Goal: Ask a question

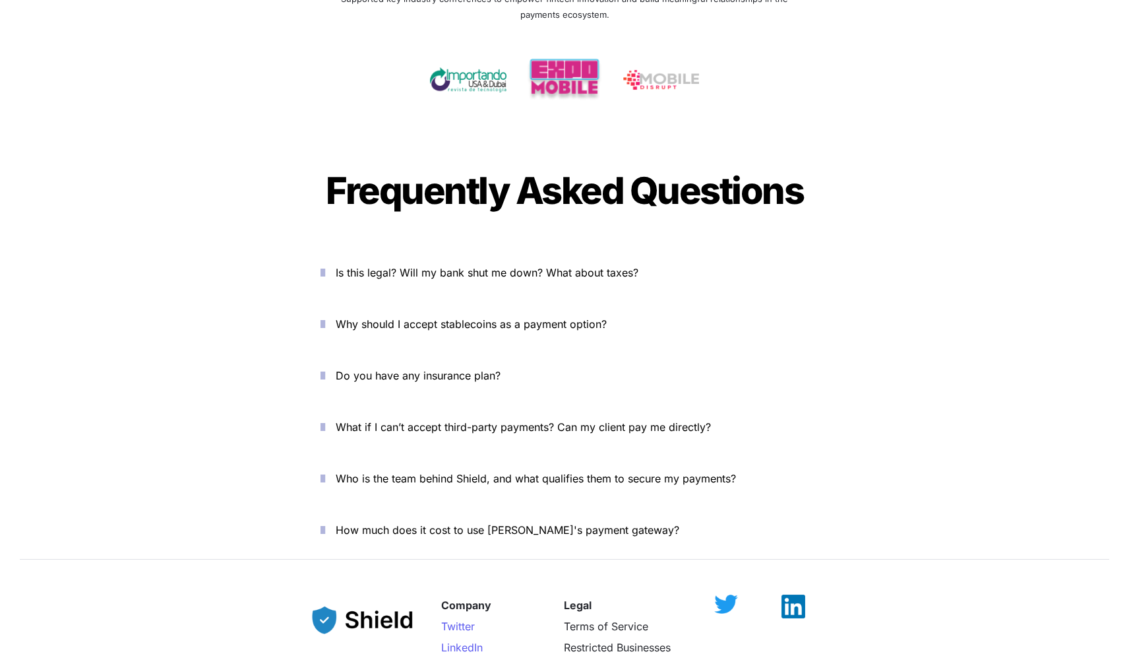
scroll to position [4427, 0]
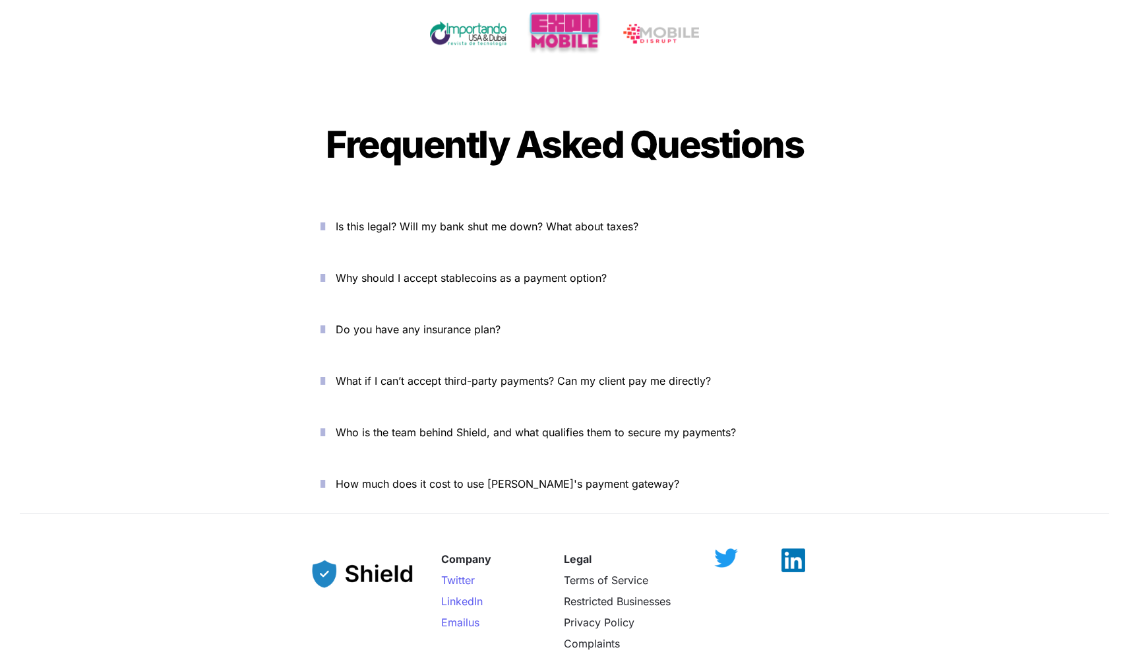
click at [325, 218] on icon "button" at bounding box center [323, 226] width 5 height 16
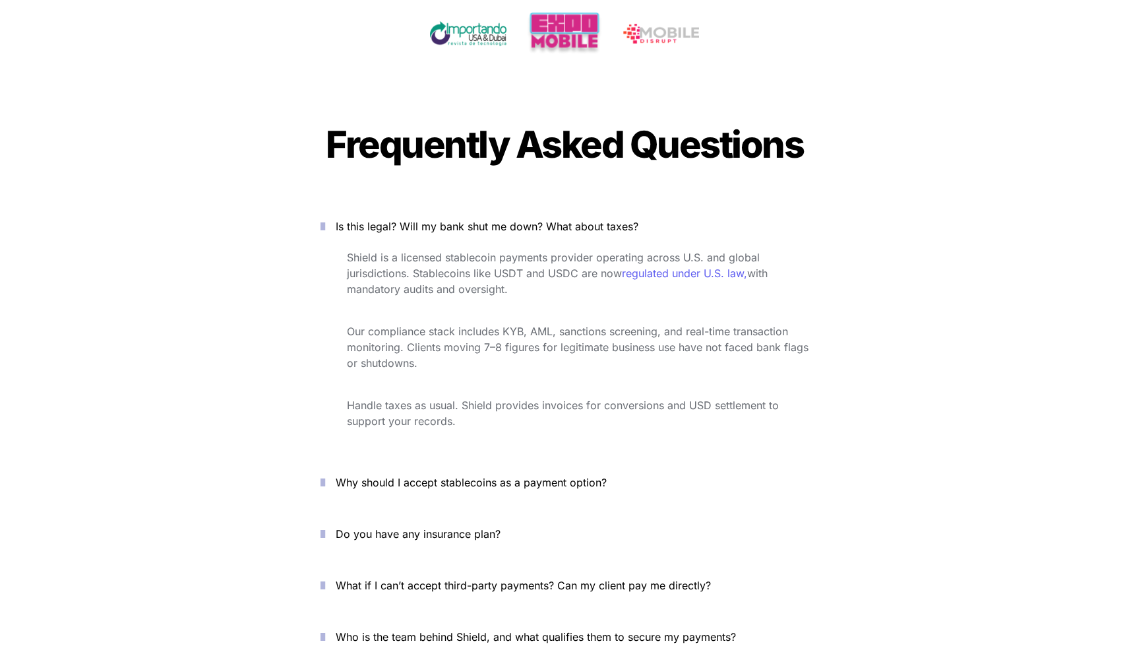
drag, startPoint x: 329, startPoint y: 179, endPoint x: 322, endPoint y: 187, distance: 10.8
click at [322, 218] on icon "button" at bounding box center [323, 226] width 5 height 16
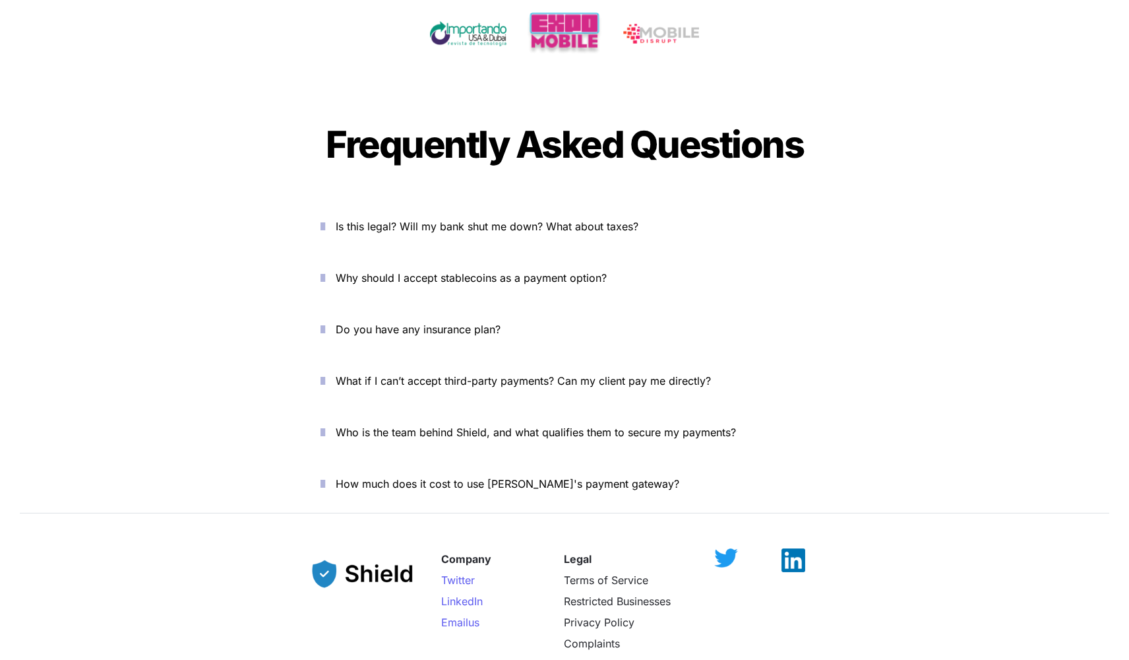
click at [323, 218] on icon "button" at bounding box center [323, 226] width 5 height 16
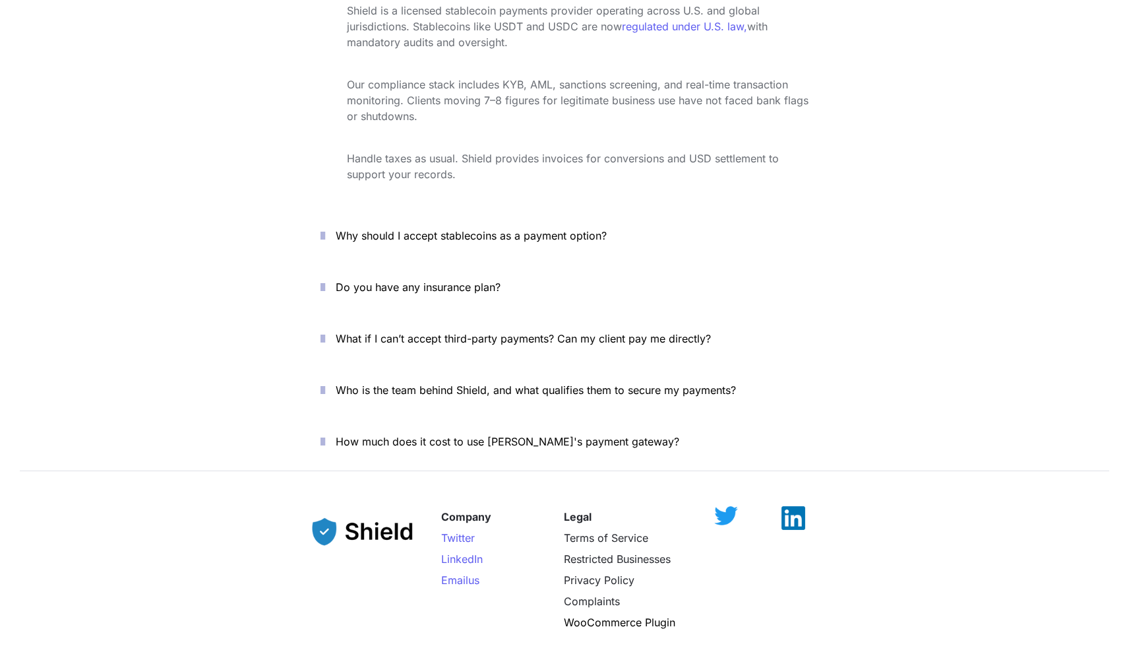
scroll to position [4674, 0]
click at [325, 228] on icon "button" at bounding box center [323, 236] width 5 height 16
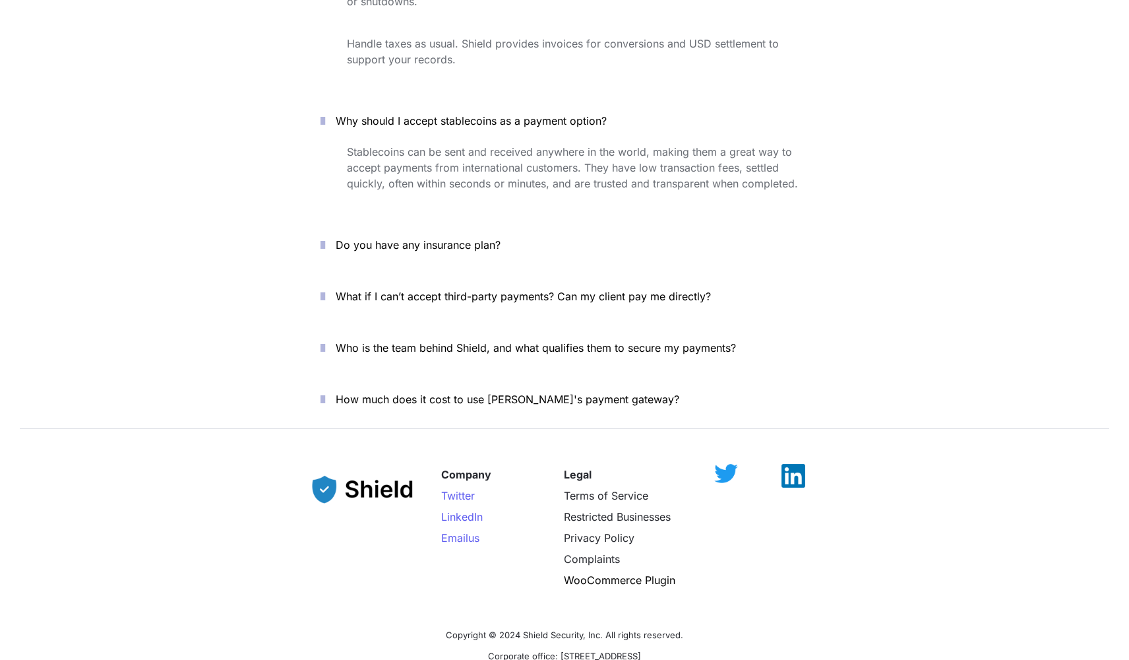
scroll to position [4789, 0]
click at [325, 236] on icon "button" at bounding box center [323, 244] width 5 height 16
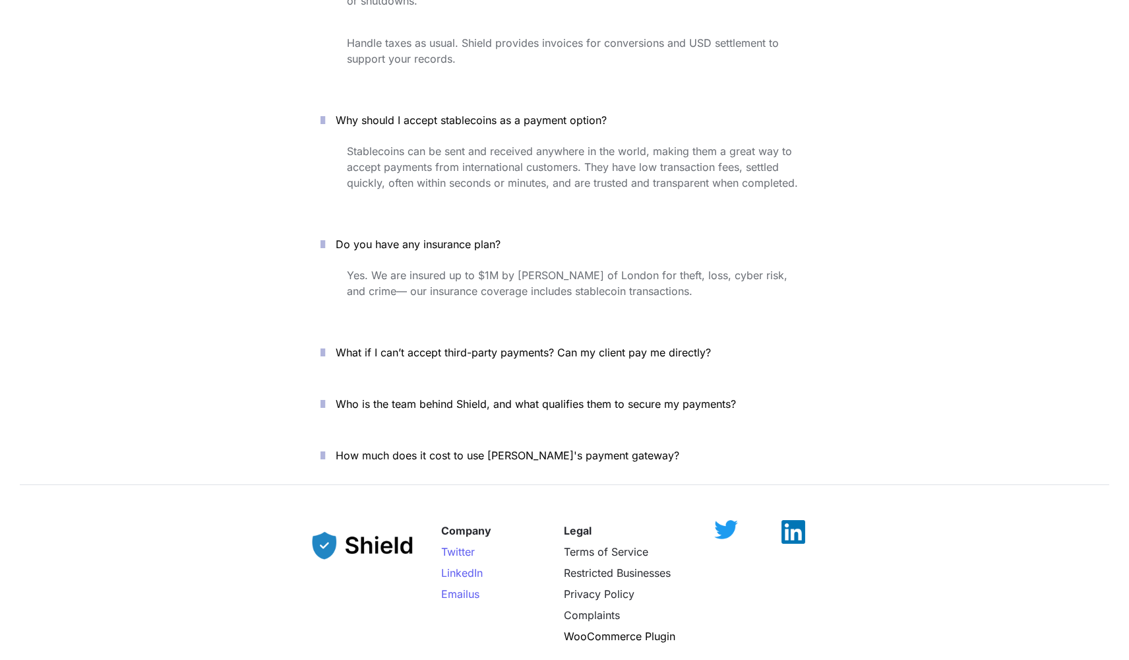
click at [325, 344] on icon "button" at bounding box center [323, 352] width 5 height 16
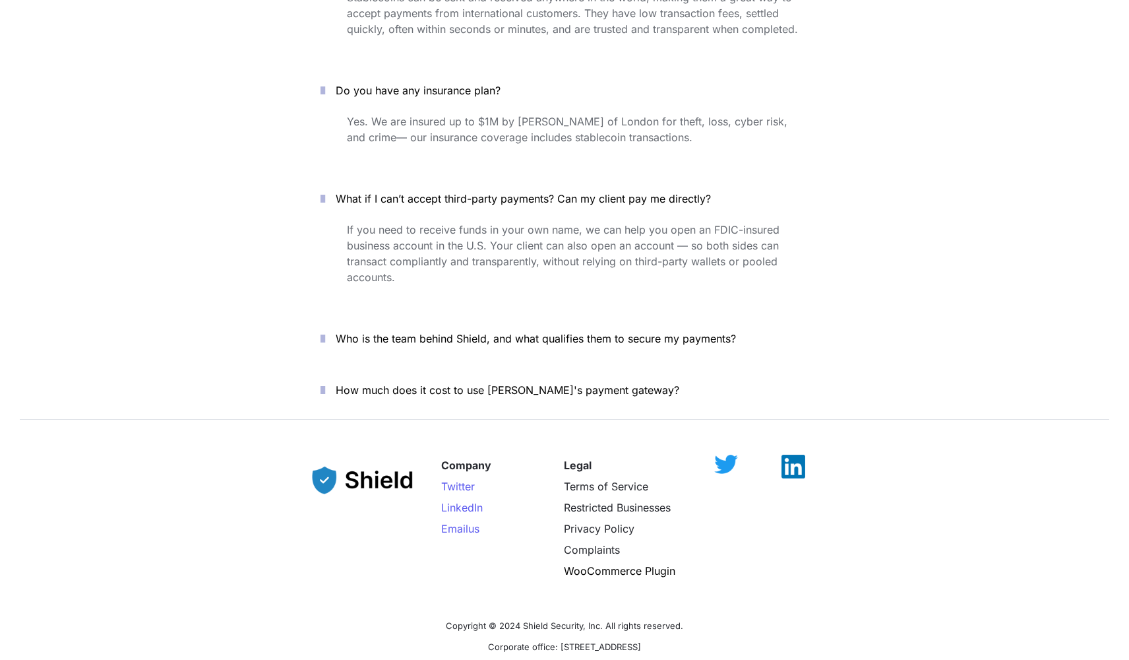
scroll to position [4947, 0]
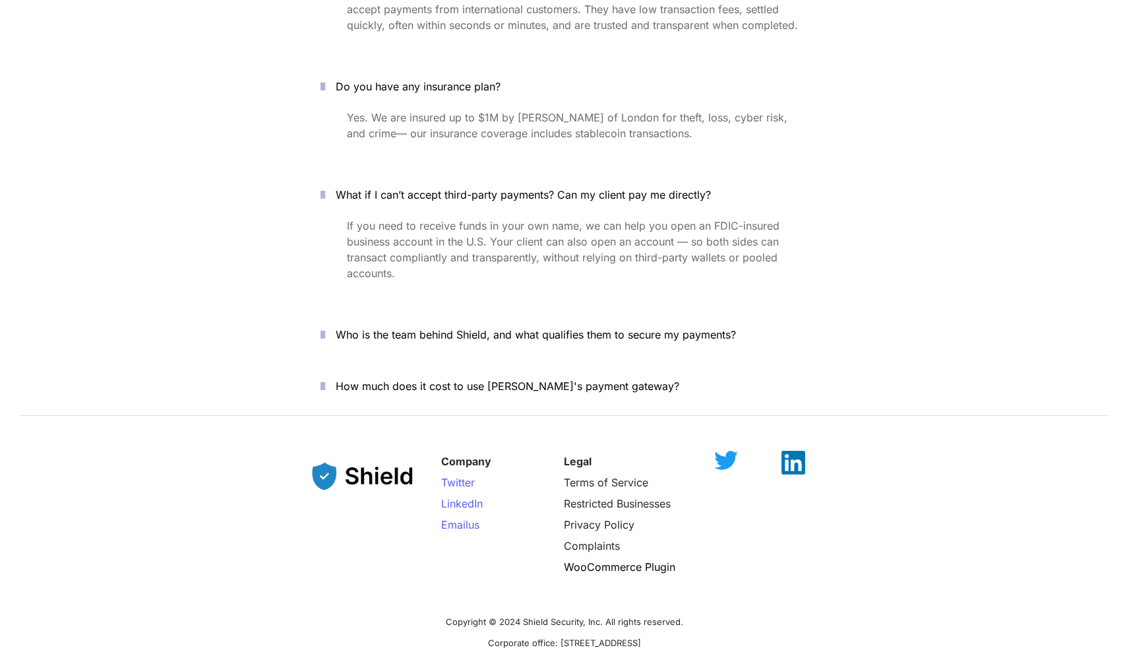
click at [325, 327] on icon "button" at bounding box center [323, 335] width 5 height 16
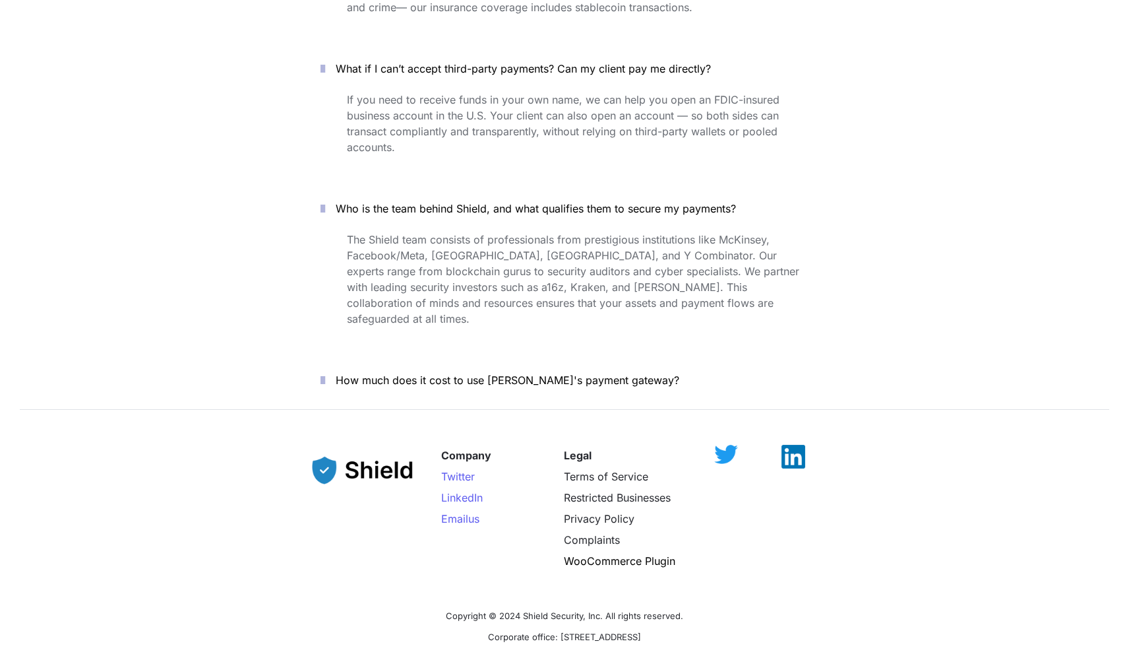
scroll to position [5082, 0]
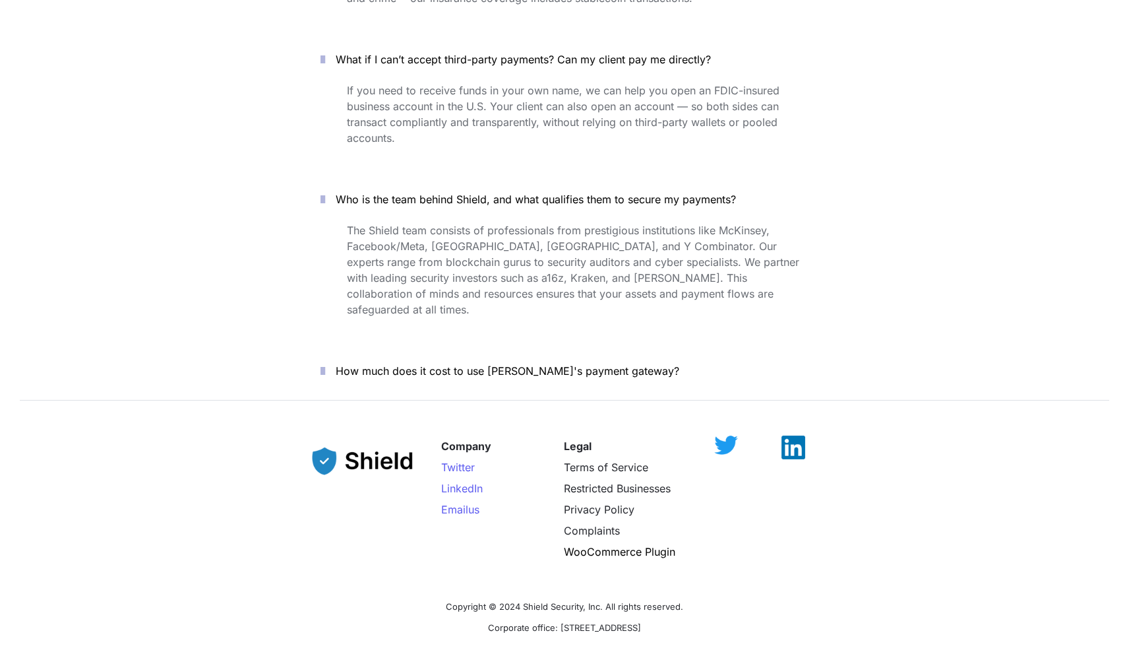
click at [336, 350] on button "How much does it cost to use [PERSON_NAME]'s payment gateway?" at bounding box center [565, 370] width 528 height 41
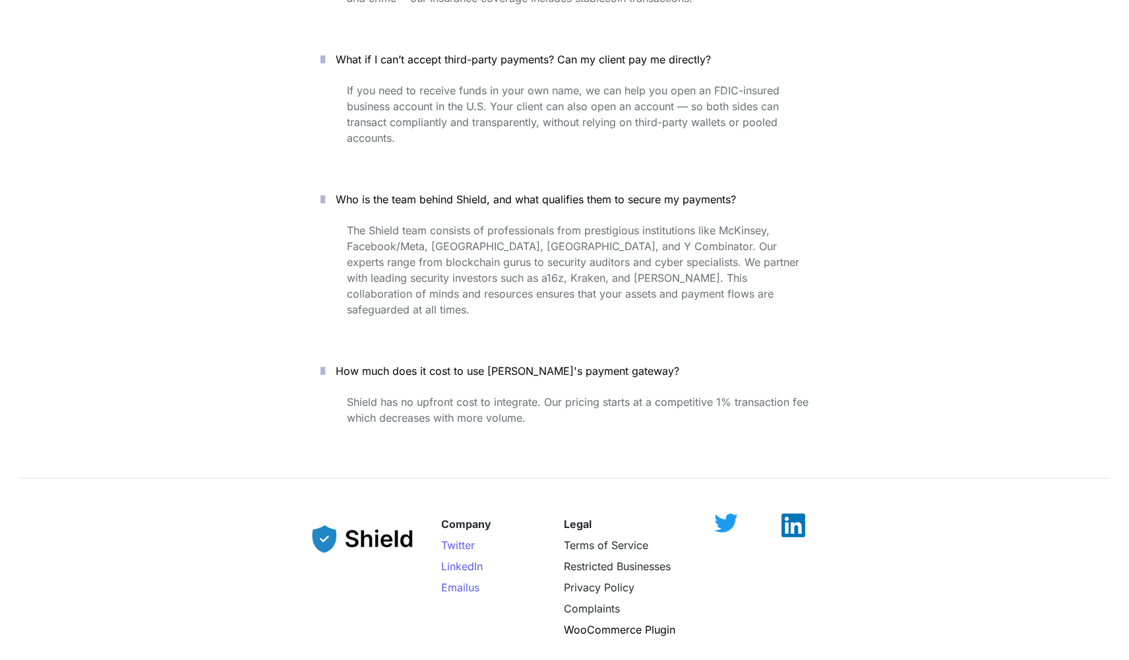
click at [325, 363] on icon "button" at bounding box center [323, 371] width 5 height 16
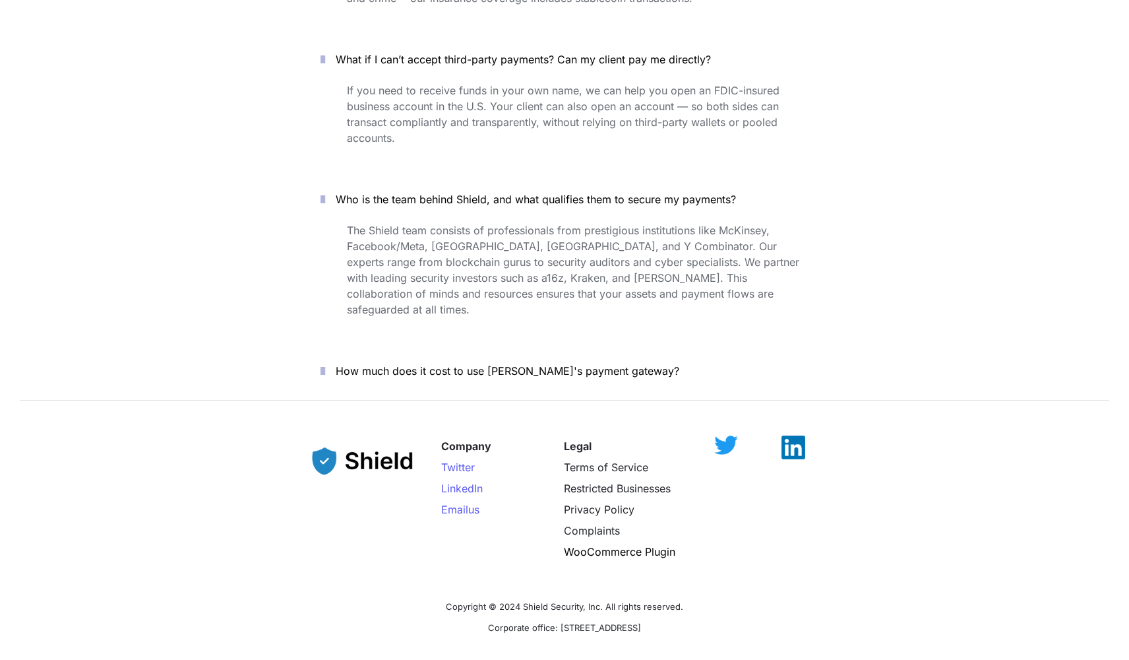
click at [325, 363] on icon "button" at bounding box center [323, 371] width 5 height 16
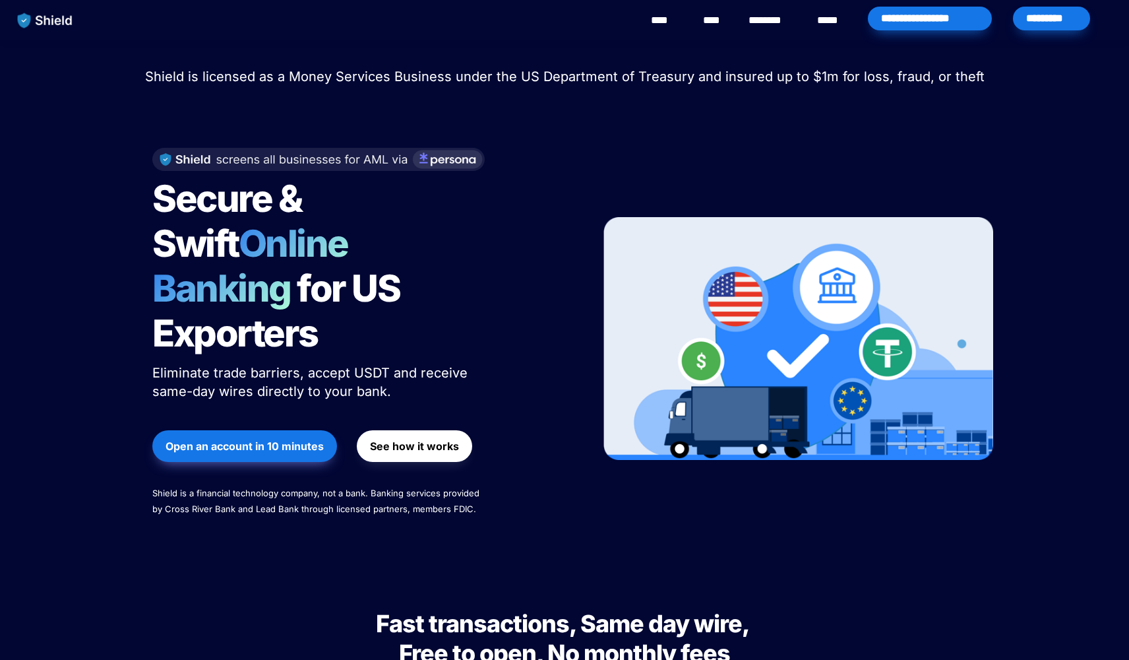
scroll to position [0, 0]
click at [717, 20] on link "****" at bounding box center [714, 21] width 22 height 16
